Goal: Task Accomplishment & Management: Use online tool/utility

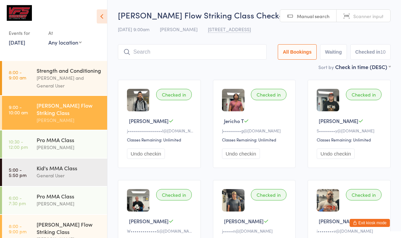
click at [234, 50] on input "search" at bounding box center [192, 51] width 149 height 15
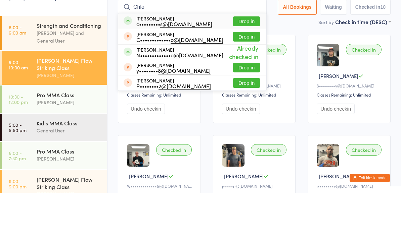
type input "Chlo"
click at [218, 58] on div "[PERSON_NAME] c••••••••• s@[DOMAIN_NAME] Drop in" at bounding box center [192, 65] width 148 height 15
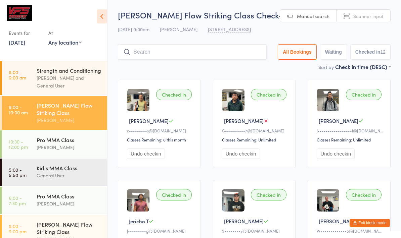
click at [216, 56] on input "search" at bounding box center [192, 51] width 149 height 15
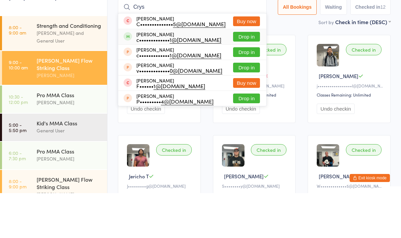
type input "Crys"
click at [224, 74] on div "[PERSON_NAME] c••••••••••••• 1@[DOMAIN_NAME] Drop in" at bounding box center [192, 81] width 148 height 15
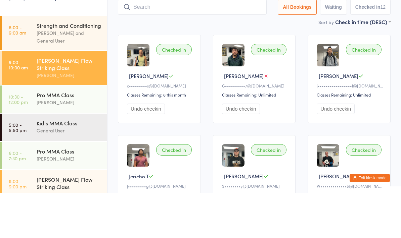
scroll to position [45, 0]
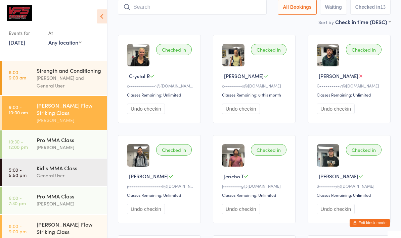
click at [54, 150] on div "[PERSON_NAME]" at bounding box center [69, 148] width 65 height 8
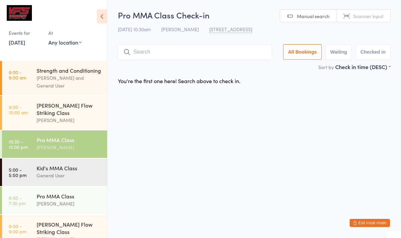
click at [98, 13] on icon at bounding box center [102, 16] width 10 height 14
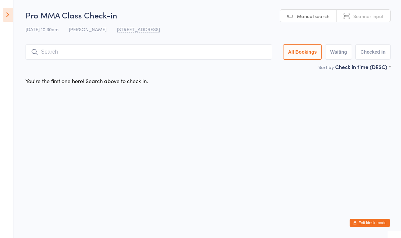
click at [78, 59] on input "search" at bounding box center [149, 51] width 247 height 15
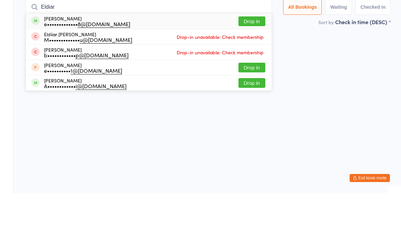
type input "Eldiar"
click at [250, 61] on button "Drop in" at bounding box center [251, 66] width 27 height 10
